Goal: Check status: Check status

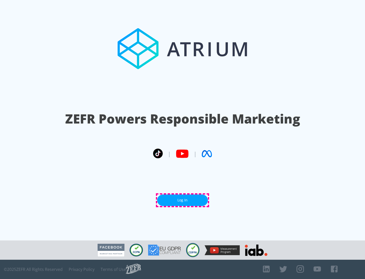
click at [182, 200] on link "Log In" at bounding box center [182, 199] width 51 height 11
